Goal: Find specific page/section: Find specific page/section

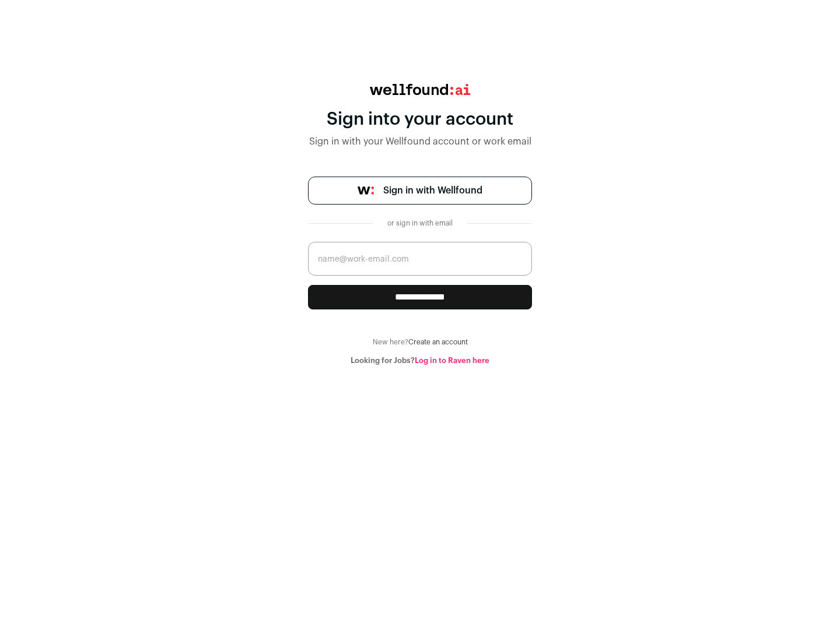
click at [432, 191] on span "Sign in with Wellfound" at bounding box center [432, 191] width 99 height 14
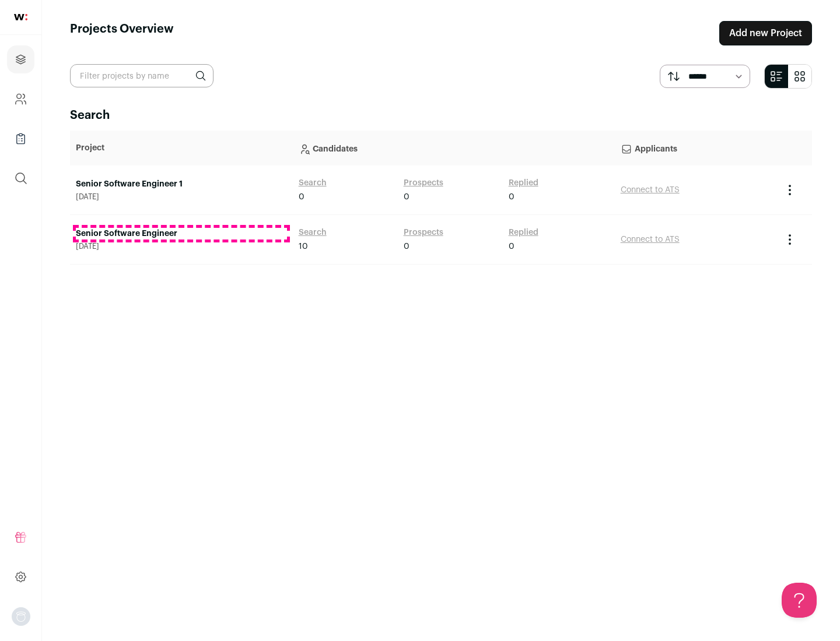
click at [181, 234] on link "Senior Software Engineer" at bounding box center [181, 234] width 211 height 12
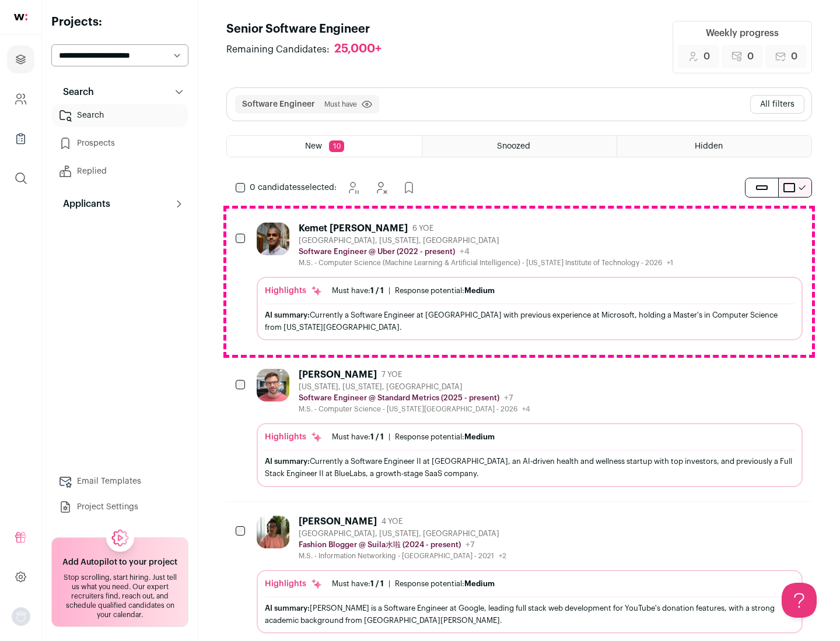
click at [519, 282] on div "Highlights Must have: 1 / 1 How many must haves have been fulfilled? | Response…" at bounding box center [530, 309] width 546 height 64
